Goal: Information Seeking & Learning: Learn about a topic

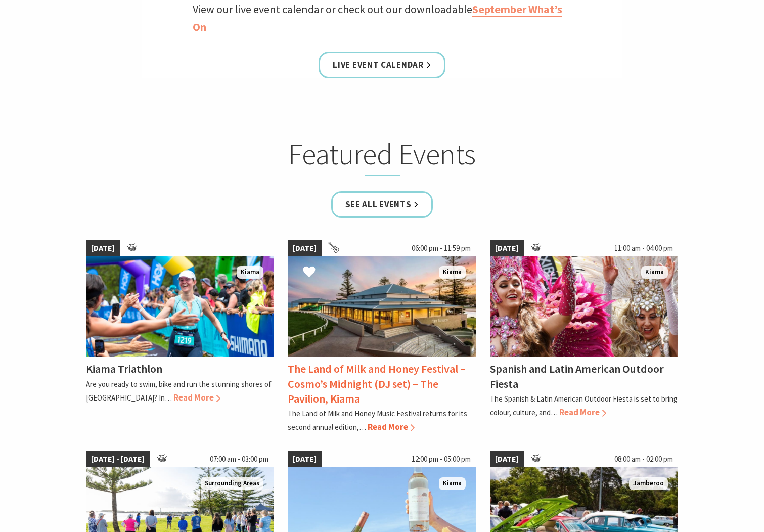
scroll to position [556, 0]
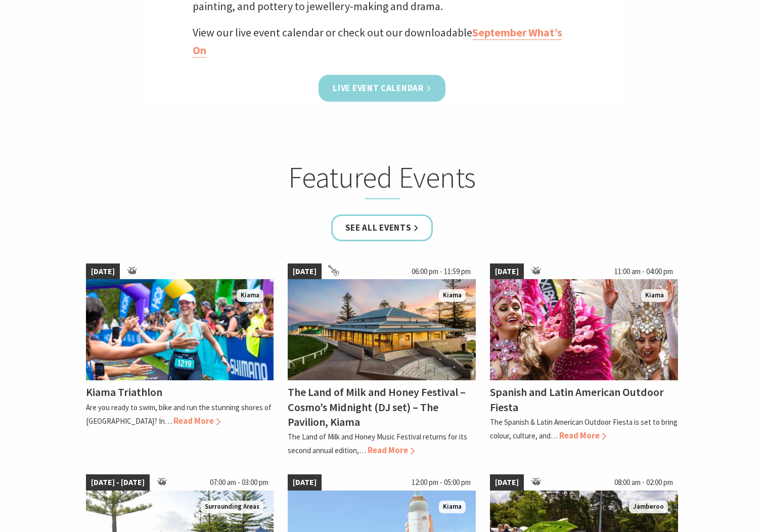
click at [384, 85] on link "Live Event Calendar" at bounding box center [381, 88] width 126 height 27
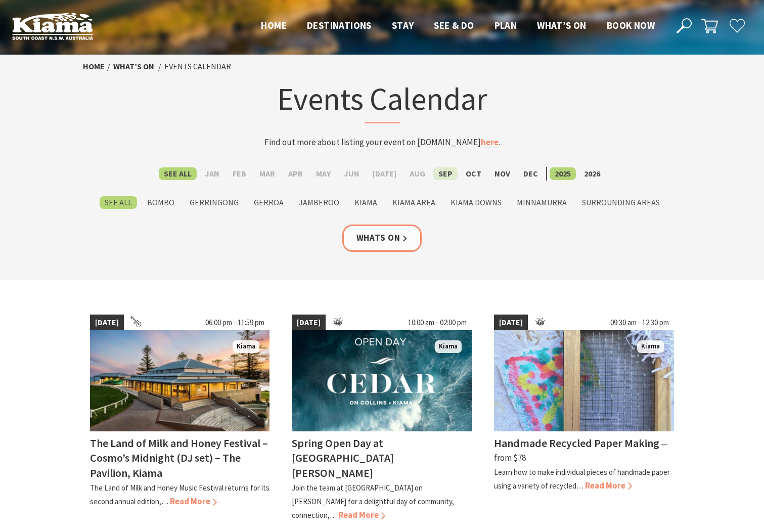
click at [441, 172] on label "Sep" at bounding box center [445, 173] width 24 height 13
click at [0, 0] on input "Sep" at bounding box center [0, 0] width 0 height 0
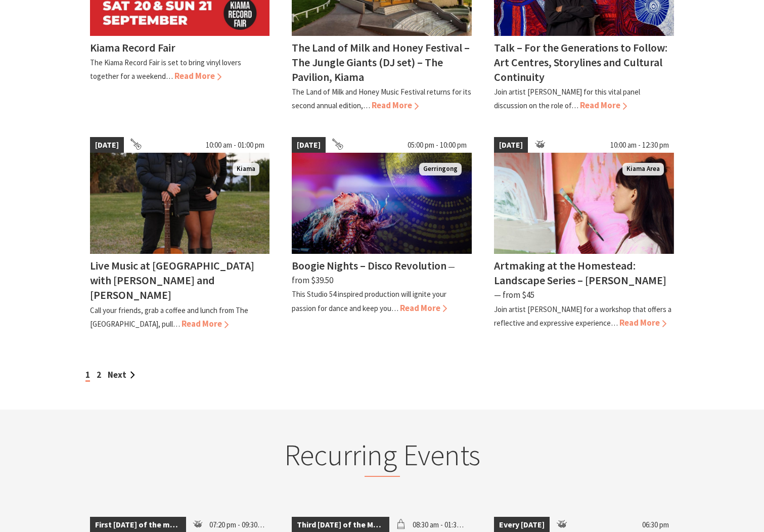
scroll to position [1011, 0]
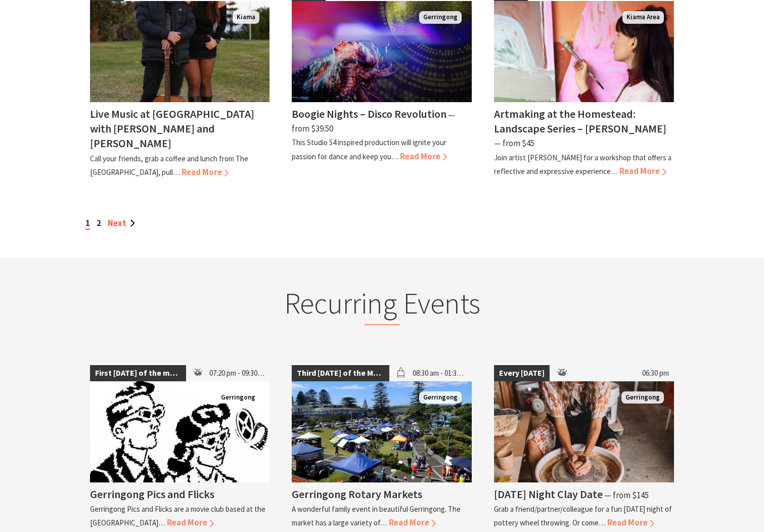
click at [122, 217] on link "Next" at bounding box center [121, 222] width 27 height 11
